Goal: Task Accomplishment & Management: Complete application form

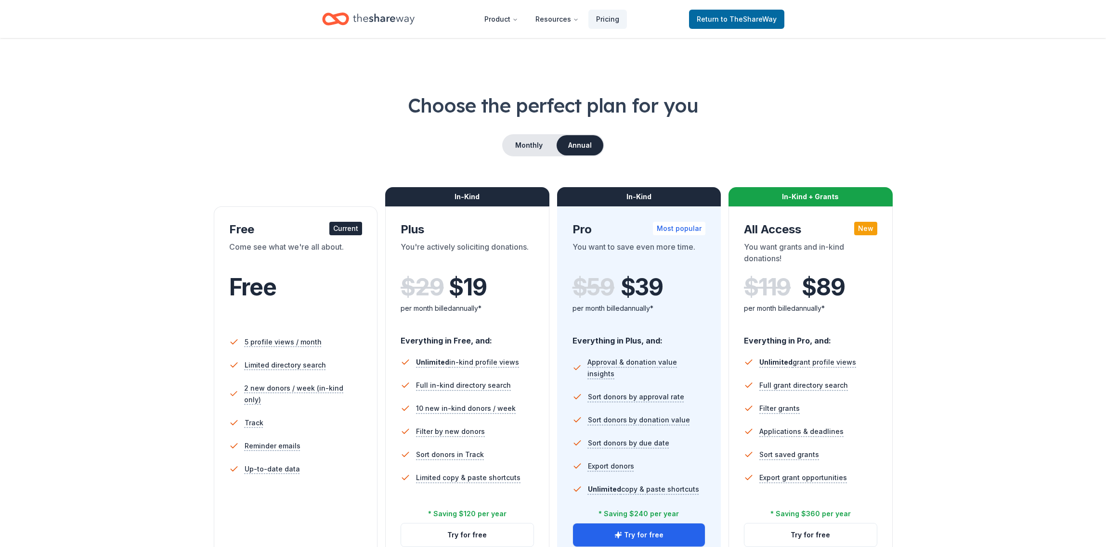
click at [720, 29] on div "Return to TheShareWay" at bounding box center [736, 19] width 95 height 23
click at [728, 16] on span "to TheShareWay" at bounding box center [749, 19] width 56 height 8
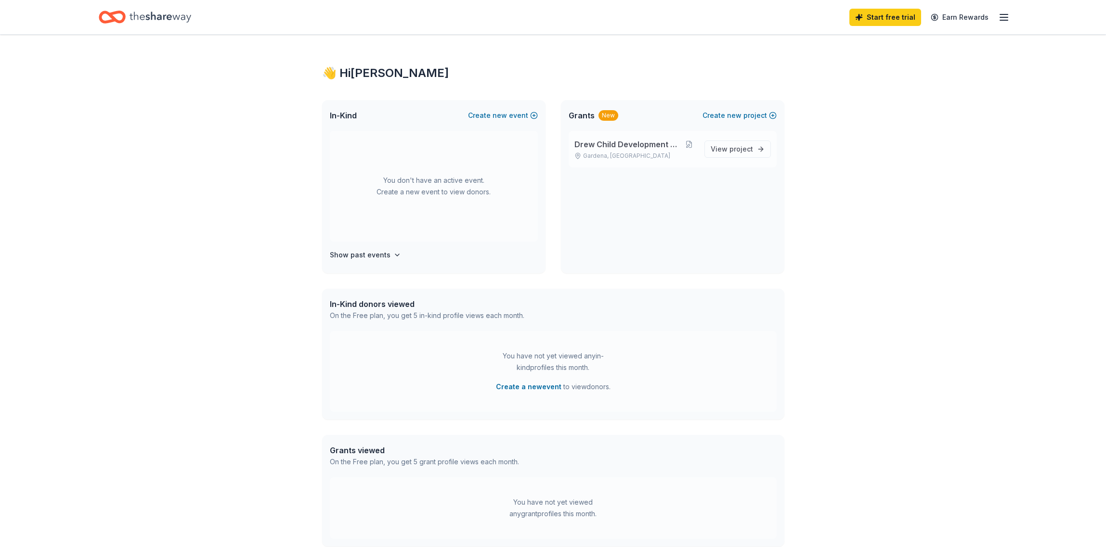
click at [599, 148] on span "Drew Child Development Corporation" at bounding box center [628, 145] width 108 height 12
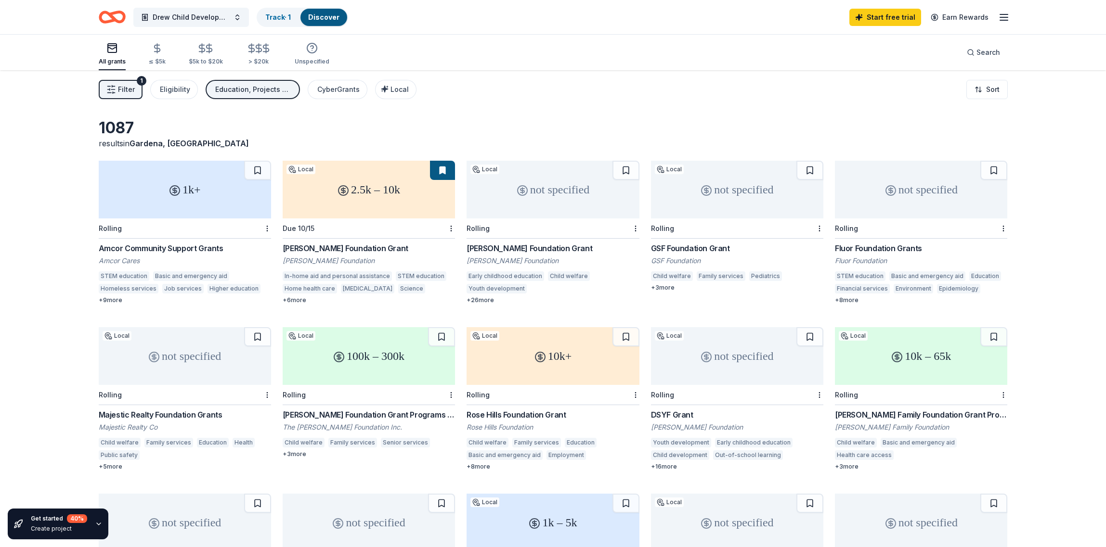
click at [1010, 19] on div "Drew Child Development Corporation Track · 1 Discover Start free trial Earn Rew…" at bounding box center [553, 17] width 986 height 34
click at [1008, 18] on icon "button" at bounding box center [1004, 18] width 12 height 12
click at [1007, 18] on icon "button" at bounding box center [1004, 18] width 12 height 12
click at [603, 108] on div "Filter 1 Eligibility Education, Projects & programming, General operations Cybe…" at bounding box center [553, 89] width 986 height 39
click at [225, 25] on button "Drew Child Development Corporation" at bounding box center [191, 17] width 116 height 19
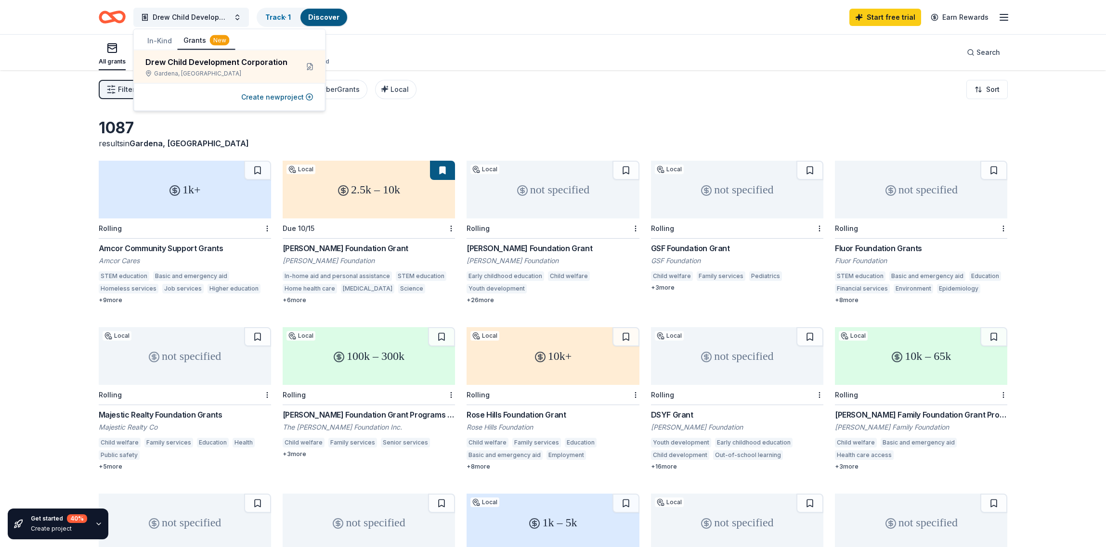
click at [154, 42] on button "In-Kind" at bounding box center [160, 40] width 36 height 17
click at [272, 100] on button "Create new event" at bounding box center [280, 97] width 68 height 12
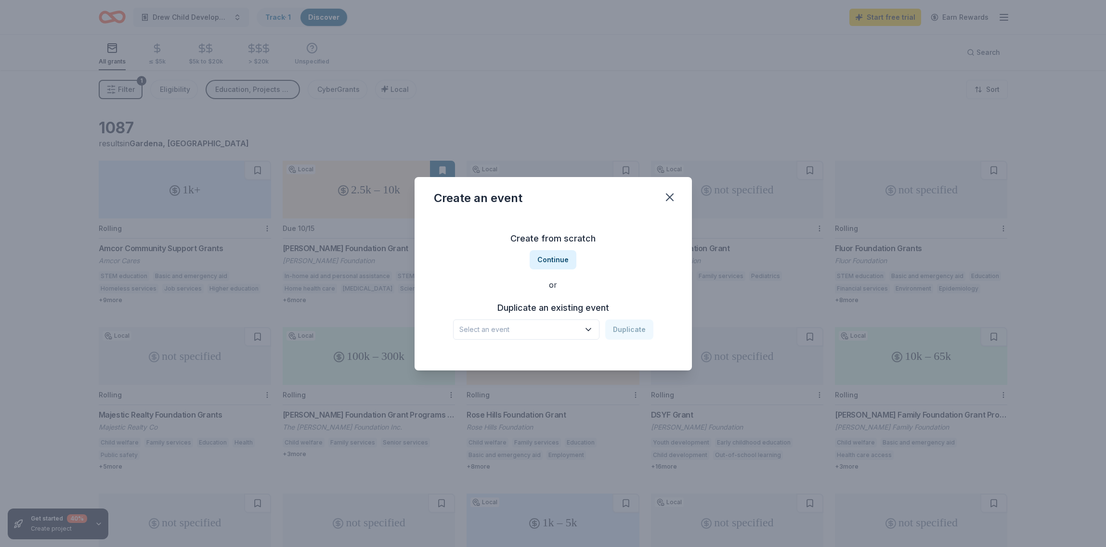
click at [546, 342] on div "Create from scratch Continue or Duplicate an existing event Select an event Dup…" at bounding box center [553, 286] width 239 height 140
click at [547, 329] on span "Select an event" at bounding box center [519, 330] width 120 height 12
click at [537, 322] on button "Select an event" at bounding box center [526, 330] width 146 height 20
click at [566, 241] on h3 "Create from scratch" at bounding box center [553, 238] width 239 height 15
click at [557, 254] on button "Continue" at bounding box center [553, 259] width 47 height 19
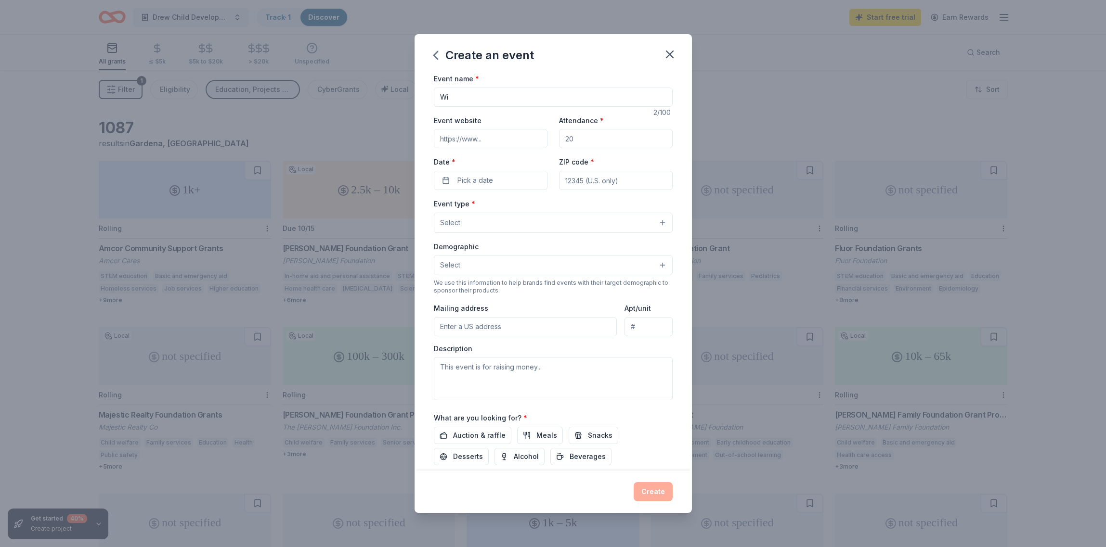
type input "W"
type input "2025 Winter Wonderland Comfort and Joy Fair"
click at [463, 145] on input "Event website" at bounding box center [491, 138] width 114 height 19
type input "[DOMAIN_NAME]"
click at [600, 141] on input "Attendance *" at bounding box center [616, 138] width 114 height 19
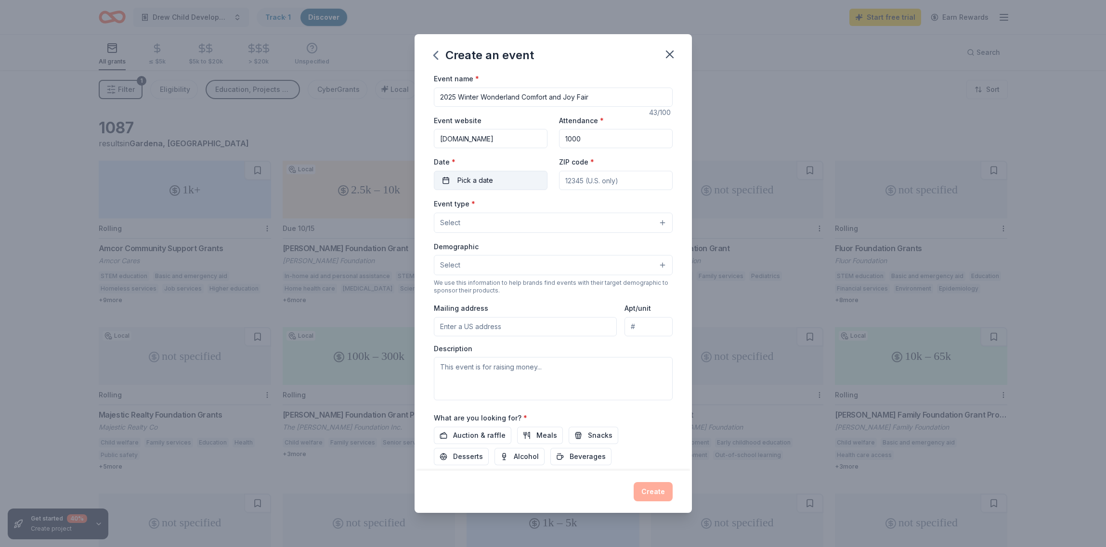
type input "1000"
click at [512, 180] on button "Pick a date" at bounding box center [491, 180] width 114 height 19
click at [540, 206] on button "Go to next month" at bounding box center [542, 205] width 13 height 13
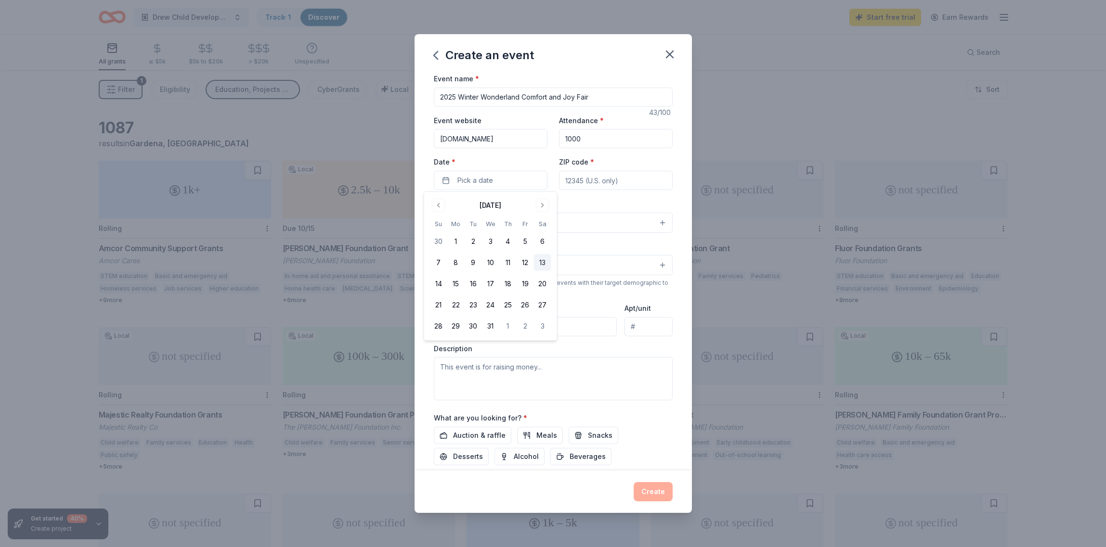
click at [541, 264] on button "13" at bounding box center [542, 262] width 17 height 17
click at [590, 164] on span "*" at bounding box center [592, 162] width 4 height 8
click at [589, 171] on input "ZIP code *" at bounding box center [616, 180] width 114 height 19
click at [592, 178] on input "ZIP code *" at bounding box center [616, 180] width 114 height 19
type input "9"
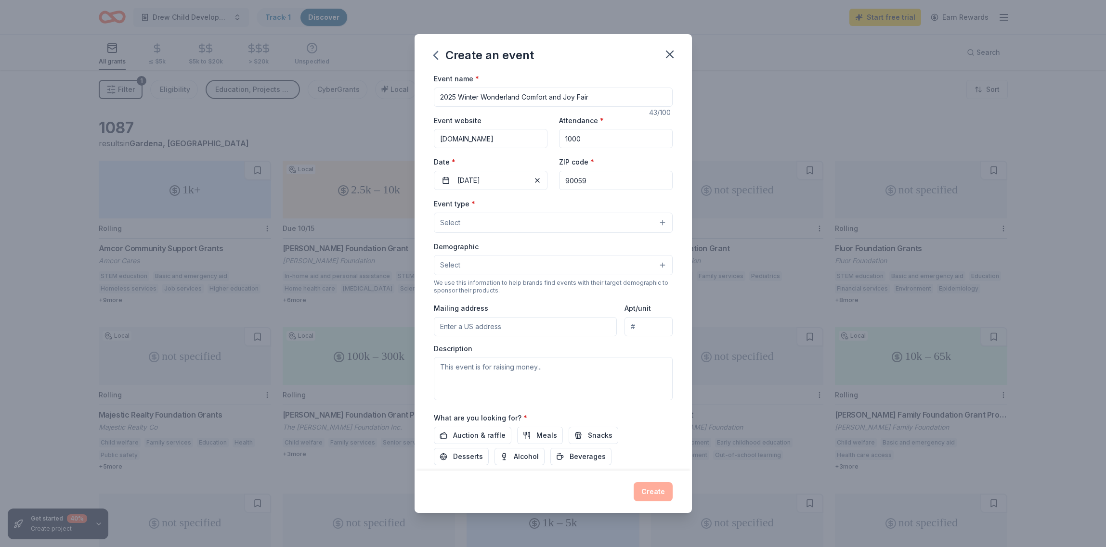
type input "90059"
click at [534, 217] on button "Select" at bounding box center [553, 223] width 239 height 20
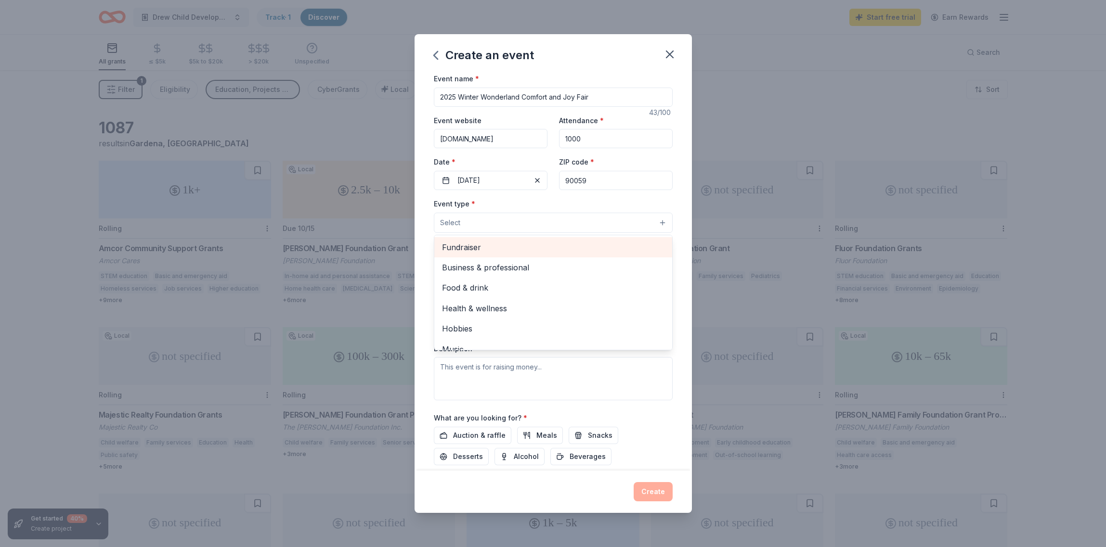
click at [484, 245] on span "Fundraiser" at bounding box center [553, 247] width 222 height 13
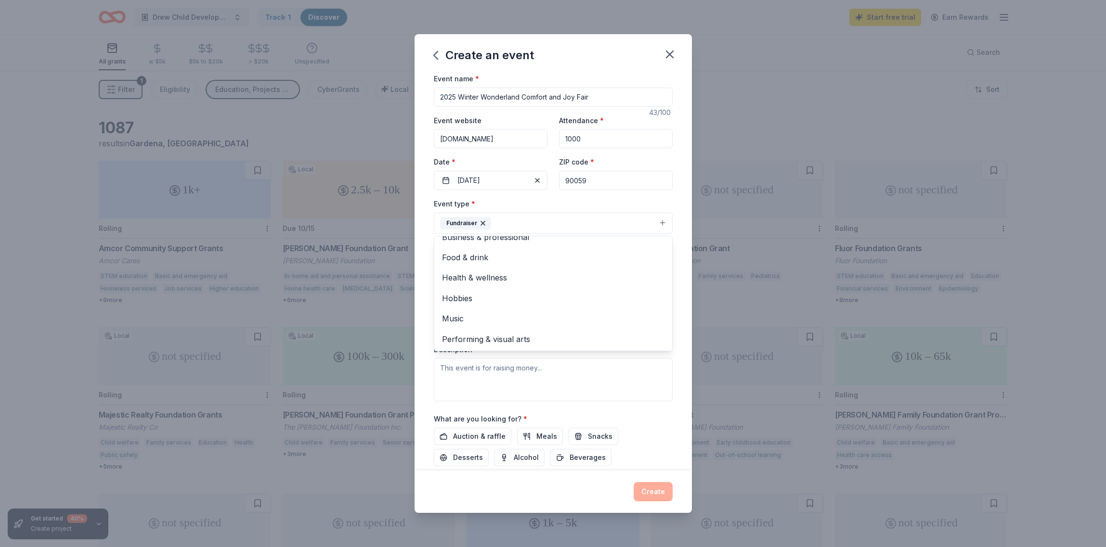
click at [523, 202] on div "Event type * Fundraiser Business & professional Food & drink Health & wellness …" at bounding box center [553, 216] width 239 height 36
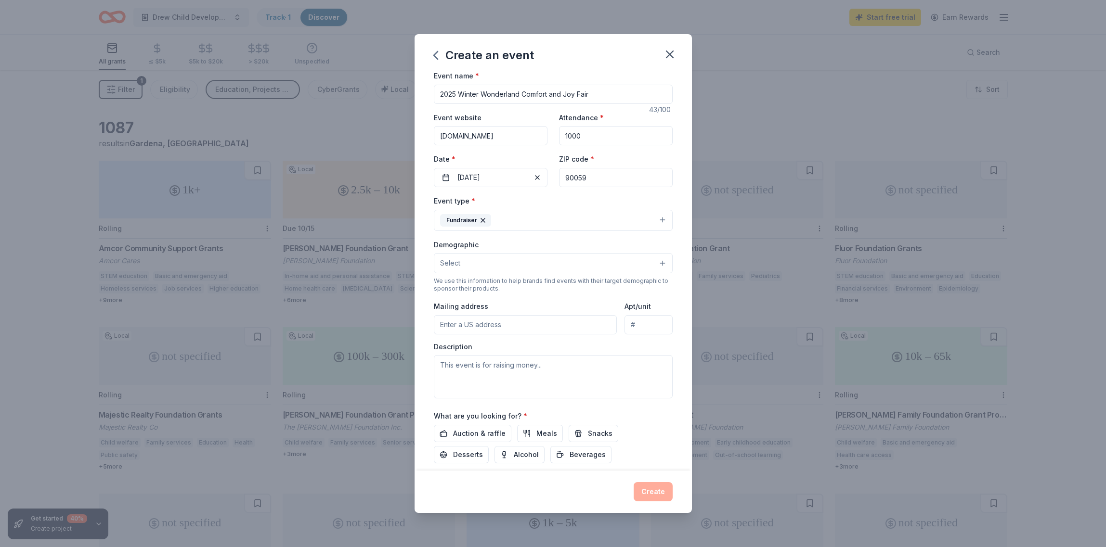
click at [488, 267] on button "Select" at bounding box center [553, 263] width 239 height 20
click at [519, 220] on div "Event type * Fundraiser Demographic Select All genders Mostly men Mostly women …" at bounding box center [553, 297] width 239 height 204
click at [524, 215] on button "Fundraiser" at bounding box center [553, 220] width 239 height 21
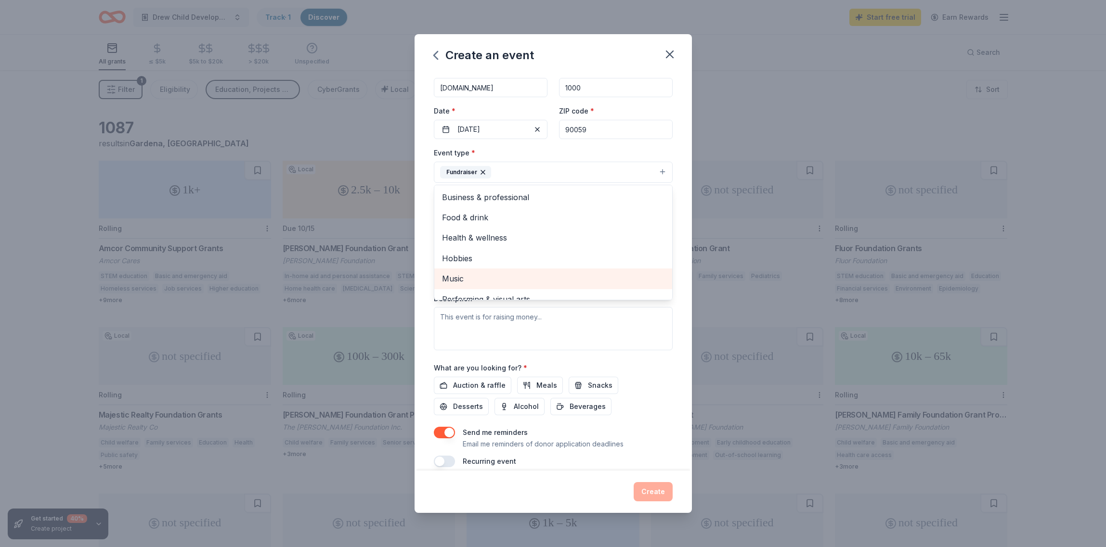
scroll to position [0, 0]
click at [536, 171] on button "Fundraiser" at bounding box center [553, 172] width 239 height 21
click at [545, 216] on button "Select" at bounding box center [553, 215] width 239 height 20
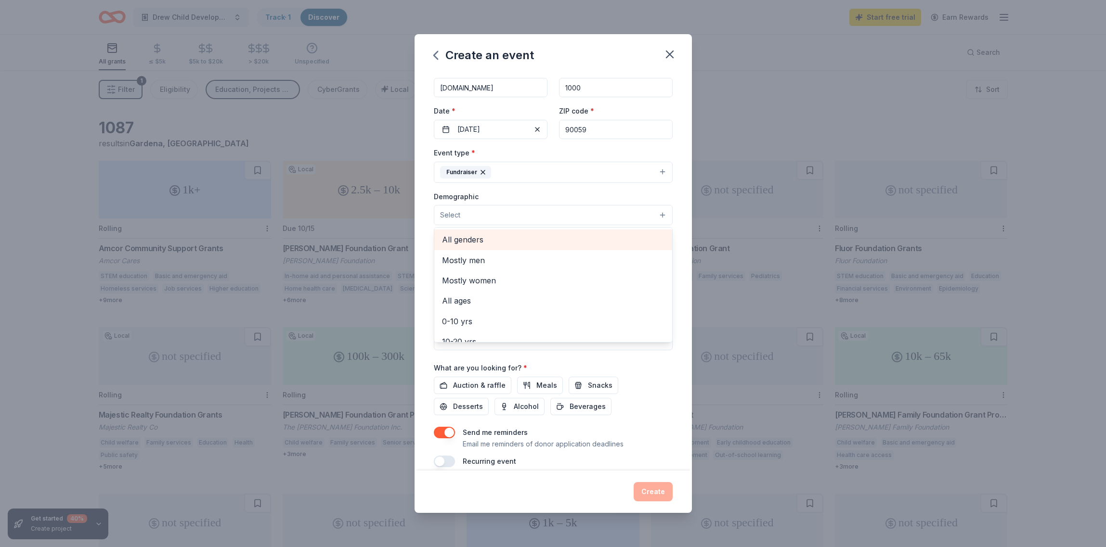
click at [520, 244] on span "All genders" at bounding box center [553, 239] width 222 height 13
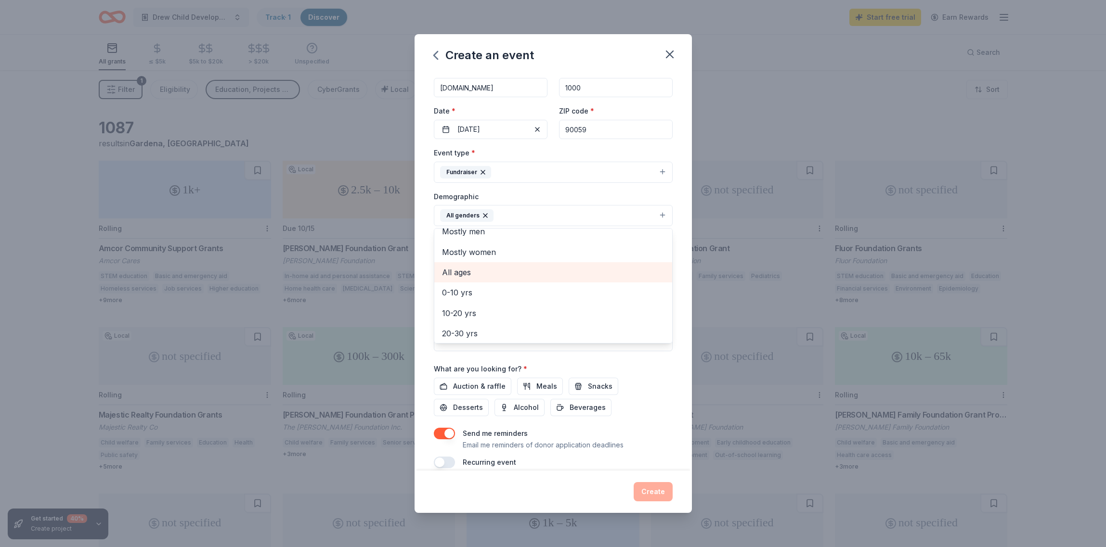
click at [465, 271] on span "All ages" at bounding box center [553, 272] width 222 height 13
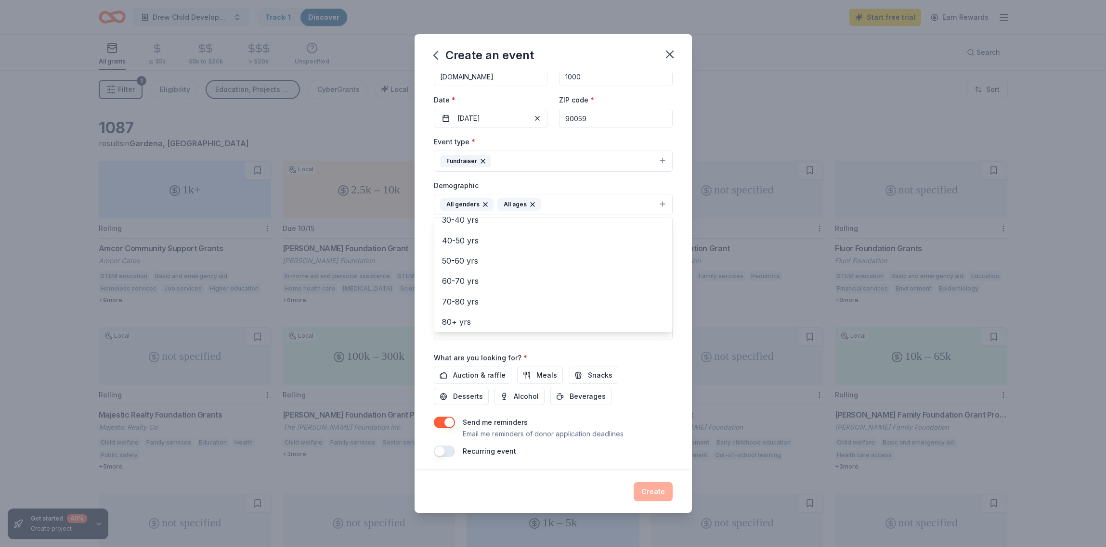
scroll to position [62, 0]
click at [578, 184] on div "Demographic All genders All ages Mostly men Mostly women 0-10 yrs 10-20 yrs 20-…" at bounding box center [553, 198] width 239 height 36
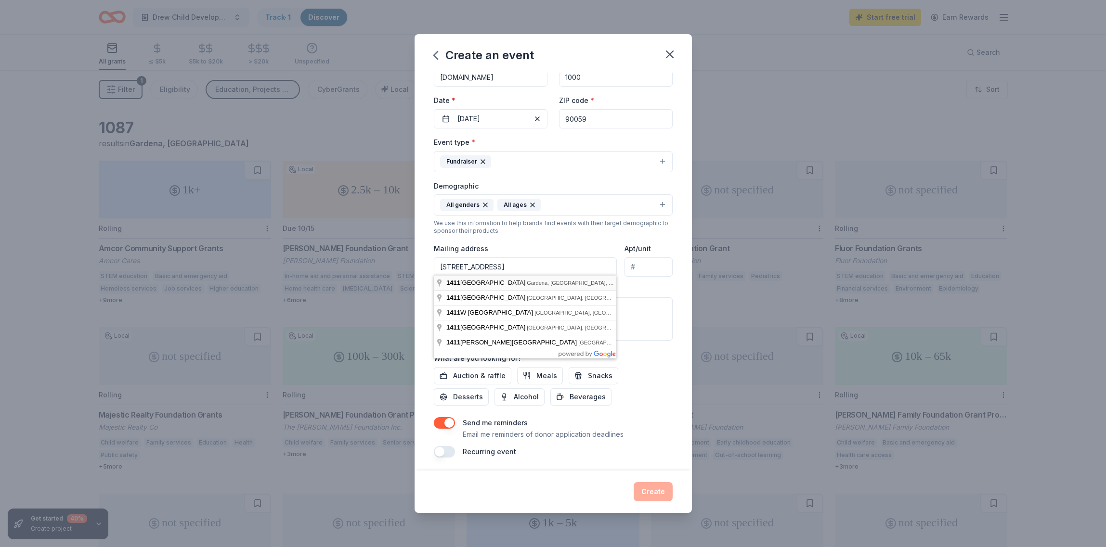
type input "[STREET_ADDRESS]"
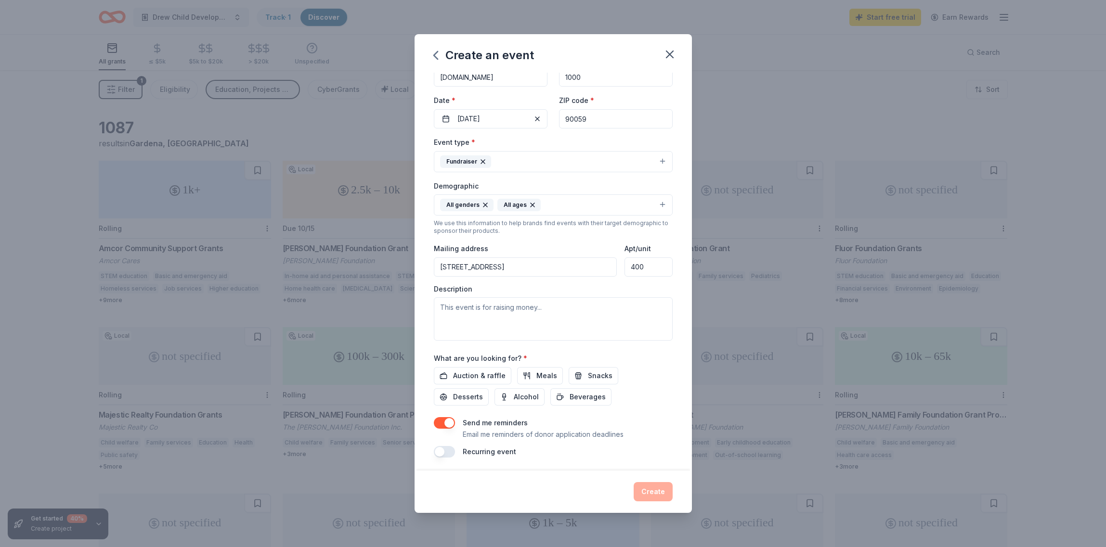
type input "400"
click at [526, 310] on textarea at bounding box center [553, 319] width 239 height 43
click at [578, 287] on div "Description" at bounding box center [553, 313] width 239 height 57
click at [492, 371] on span "Auction & raffle" at bounding box center [479, 376] width 52 height 12
drag, startPoint x: 530, startPoint y: 374, endPoint x: 535, endPoint y: 374, distance: 5.3
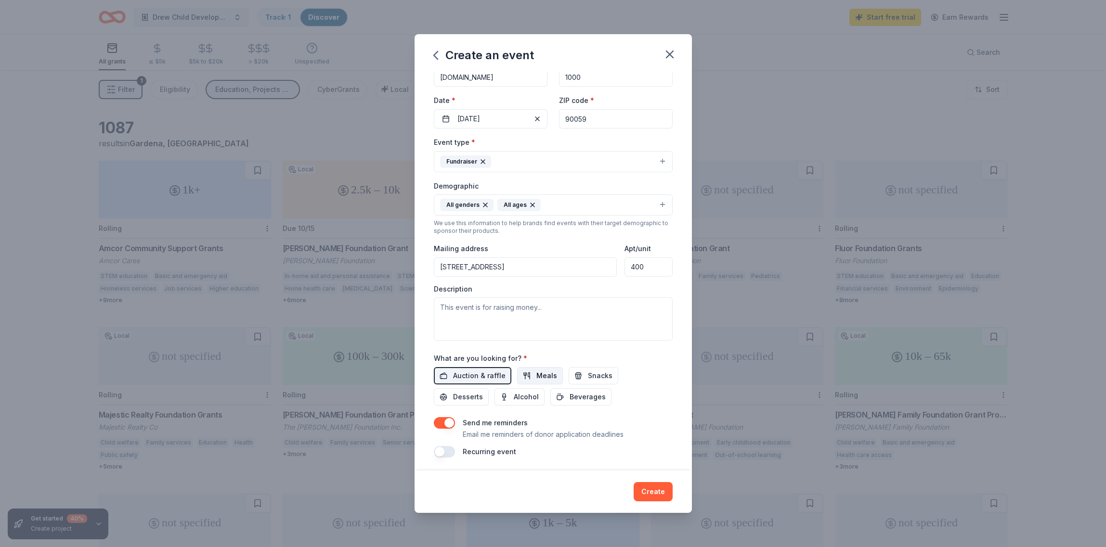
click at [530, 374] on button "Meals" at bounding box center [540, 375] width 46 height 17
drag, startPoint x: 588, startPoint y: 377, endPoint x: 612, endPoint y: 377, distance: 24.1
click at [588, 377] on span "Snacks" at bounding box center [600, 376] width 25 height 12
click at [489, 389] on button "Desserts" at bounding box center [461, 397] width 55 height 17
drag, startPoint x: 527, startPoint y: 388, endPoint x: 466, endPoint y: 396, distance: 61.7
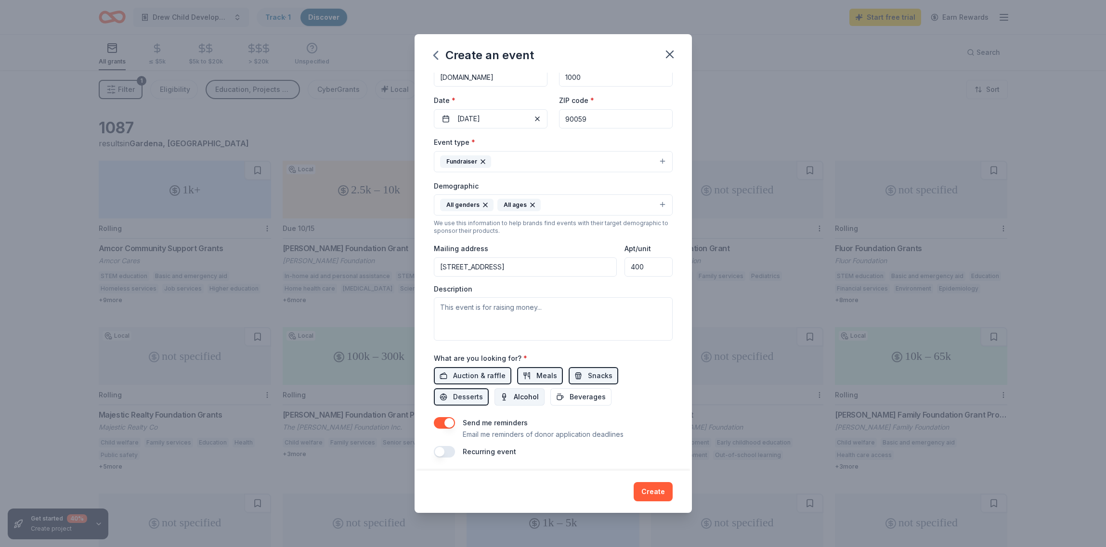
click at [550, 389] on button "Beverages" at bounding box center [580, 397] width 61 height 17
click at [494, 395] on button "Alcohol" at bounding box center [519, 397] width 50 height 17
click at [494, 394] on button "Alcohol" at bounding box center [519, 397] width 50 height 17
click at [450, 447] on button "button" at bounding box center [444, 452] width 21 height 12
drag, startPoint x: 518, startPoint y: 461, endPoint x: 526, endPoint y: 462, distance: 8.2
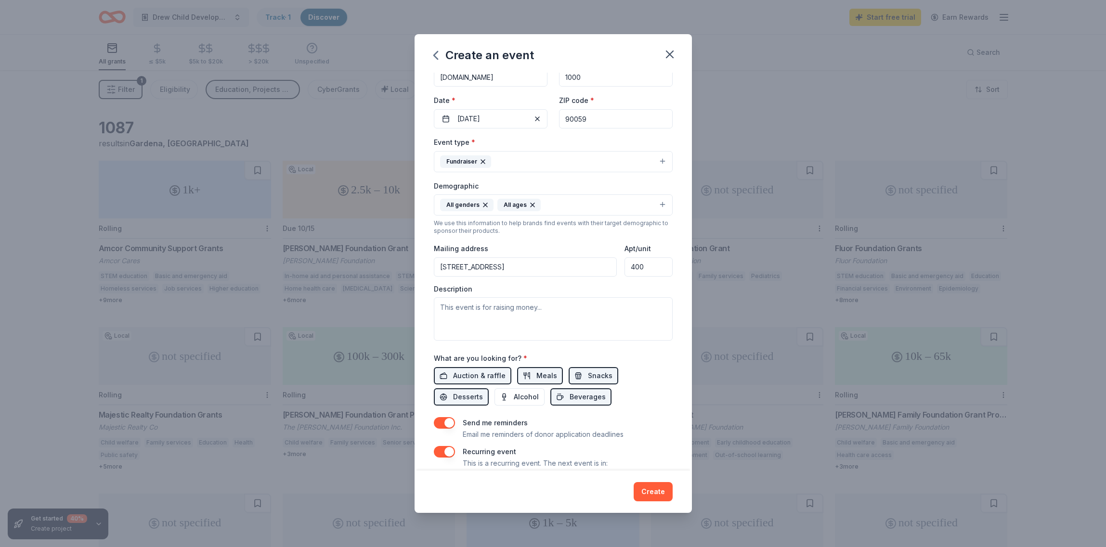
click at [518, 461] on p "This is a recurring event. The next event is in:" at bounding box center [535, 464] width 145 height 12
drag, startPoint x: 624, startPoint y: 465, endPoint x: 614, endPoint y: 463, distance: 9.7
click at [623, 465] on div "Recurring event This is a recurring event. The next event is in:" at bounding box center [553, 457] width 239 height 23
click at [613, 463] on div "Recurring event This is a recurring event. The next event is in:" at bounding box center [553, 457] width 239 height 23
click at [603, 465] on p "This is a recurring event. The next event is in:" at bounding box center [535, 464] width 145 height 12
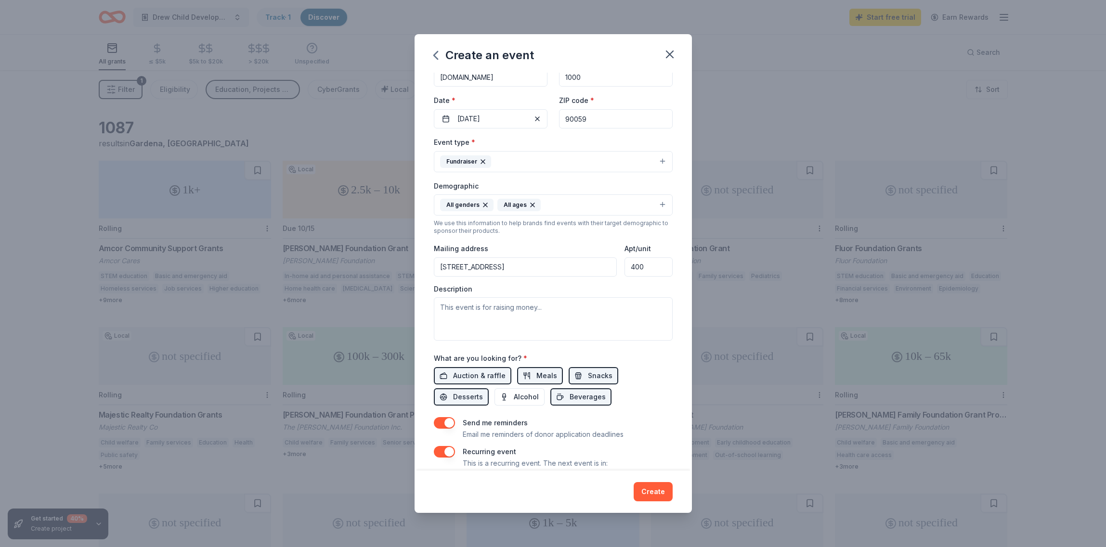
click at [611, 463] on div "Recurring event This is a recurring event. The next event is in:" at bounding box center [553, 457] width 239 height 23
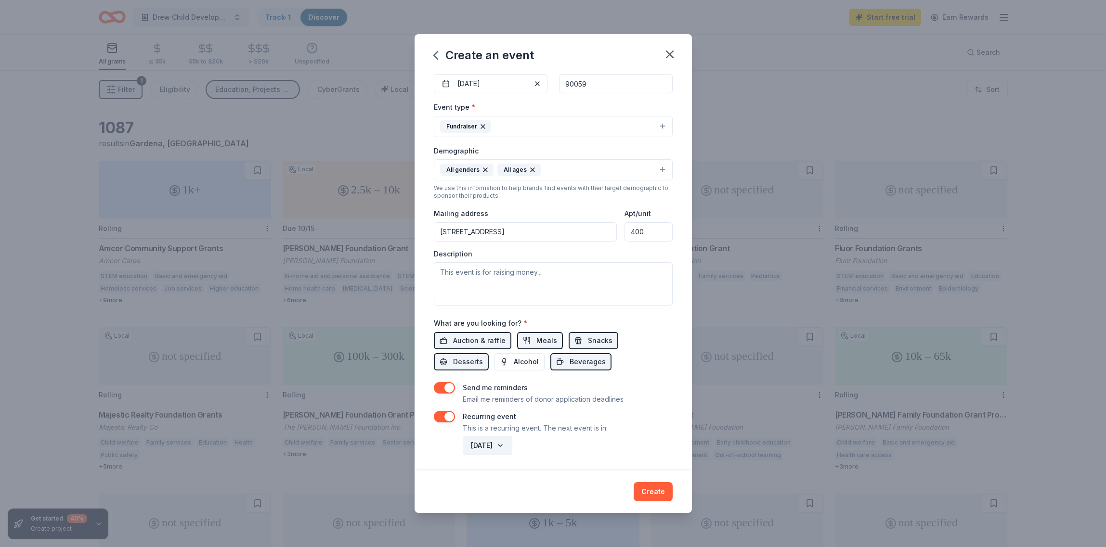
scroll to position [96, 0]
click at [508, 450] on button "[DATE]" at bounding box center [488, 446] width 50 height 19
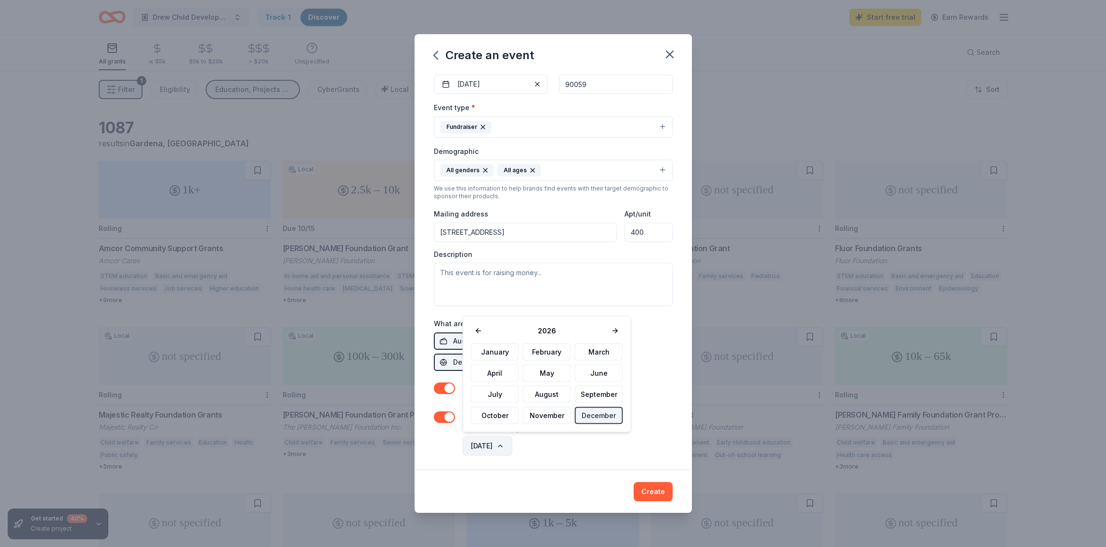
click at [512, 447] on button "[DATE]" at bounding box center [488, 446] width 50 height 19
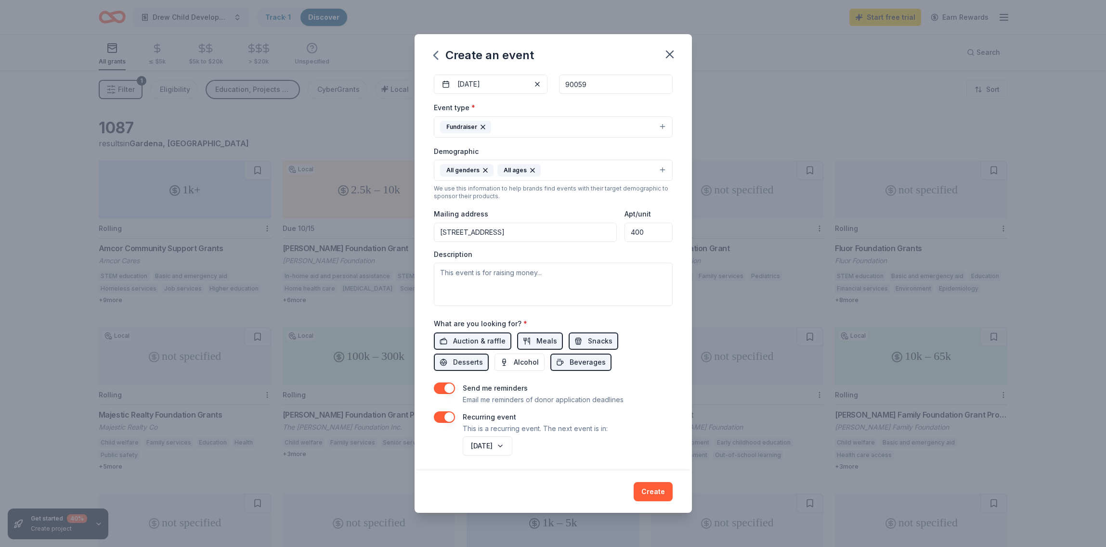
drag, startPoint x: 655, startPoint y: 488, endPoint x: 643, endPoint y: 479, distance: 14.8
click at [655, 488] on button "Create" at bounding box center [653, 491] width 39 height 19
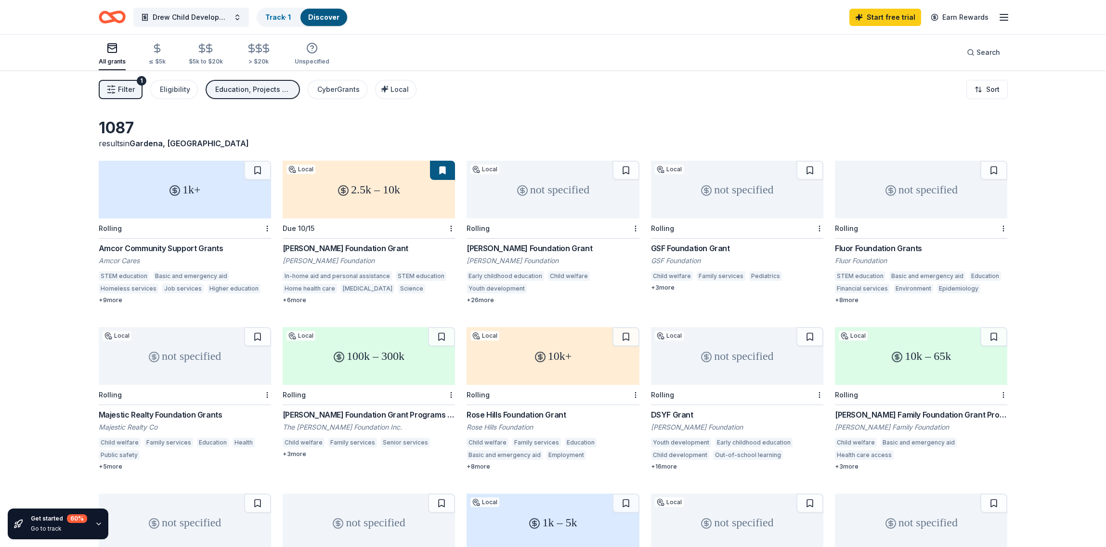
scroll to position [0, 0]
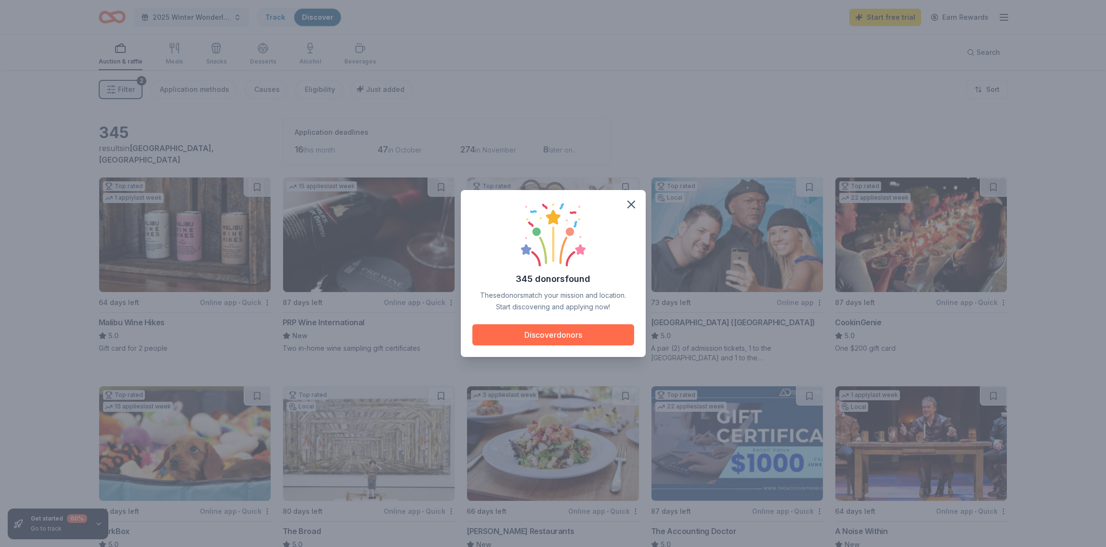
click at [615, 335] on button "Discover donors" at bounding box center [553, 334] width 162 height 21
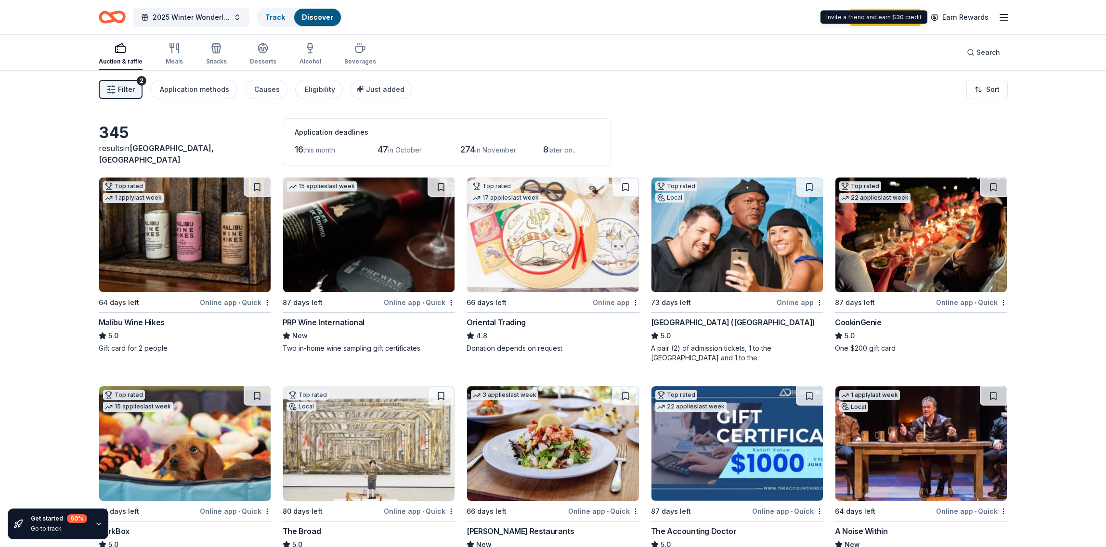
click at [1006, 17] on line "button" at bounding box center [1004, 17] width 8 height 0
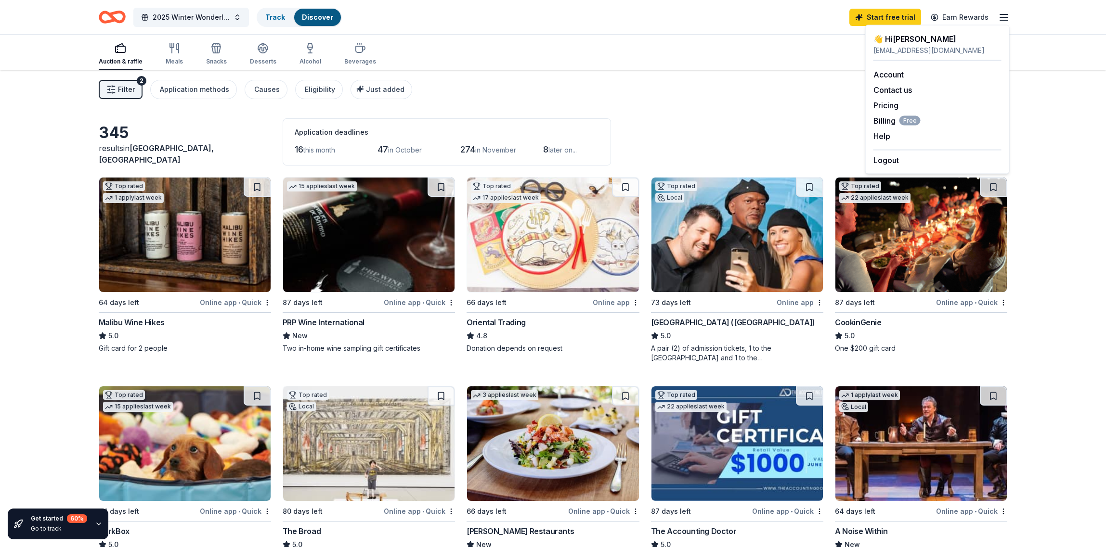
click at [910, 47] on div "[EMAIL_ADDRESS][DOMAIN_NAME]" at bounding box center [937, 51] width 128 height 12
click at [916, 48] on div "[EMAIL_ADDRESS][DOMAIN_NAME]" at bounding box center [937, 51] width 128 height 12
click at [172, 55] on div "Meals" at bounding box center [174, 53] width 17 height 23
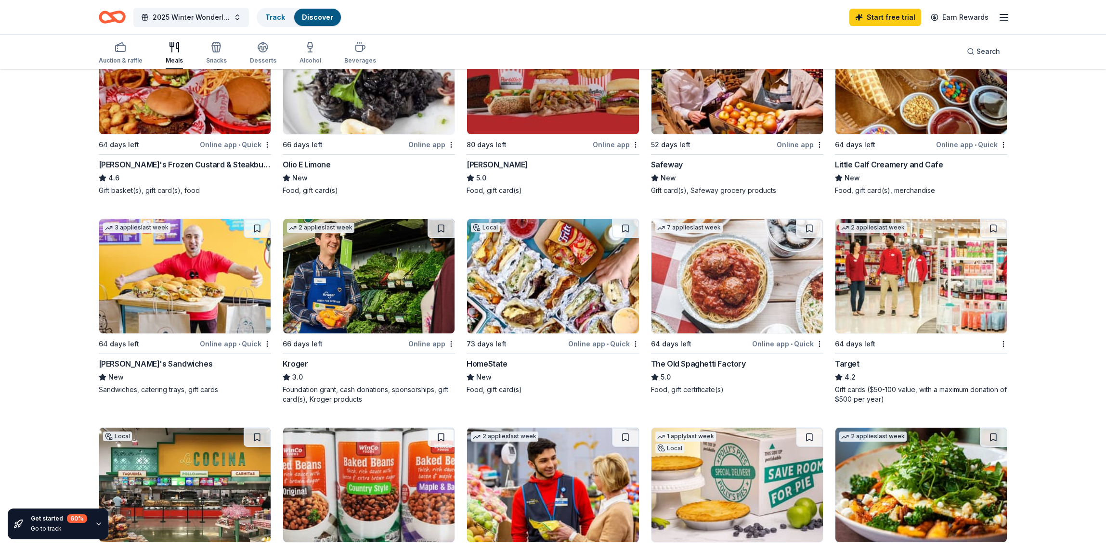
scroll to position [367, 0]
click at [210, 56] on div "Snacks" at bounding box center [216, 52] width 21 height 23
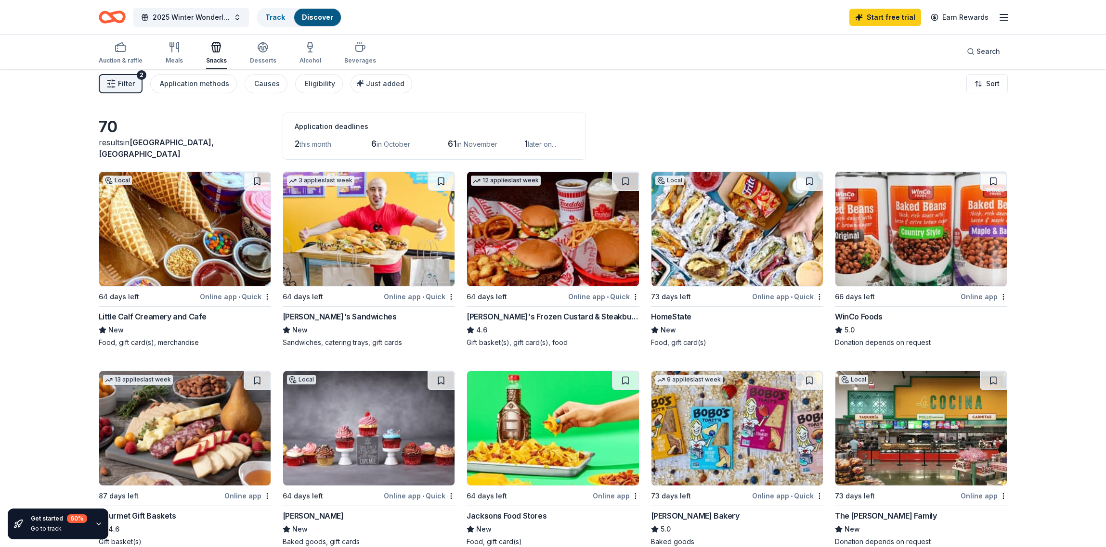
scroll to position [7, 0]
